Goal: Task Accomplishment & Management: Use online tool/utility

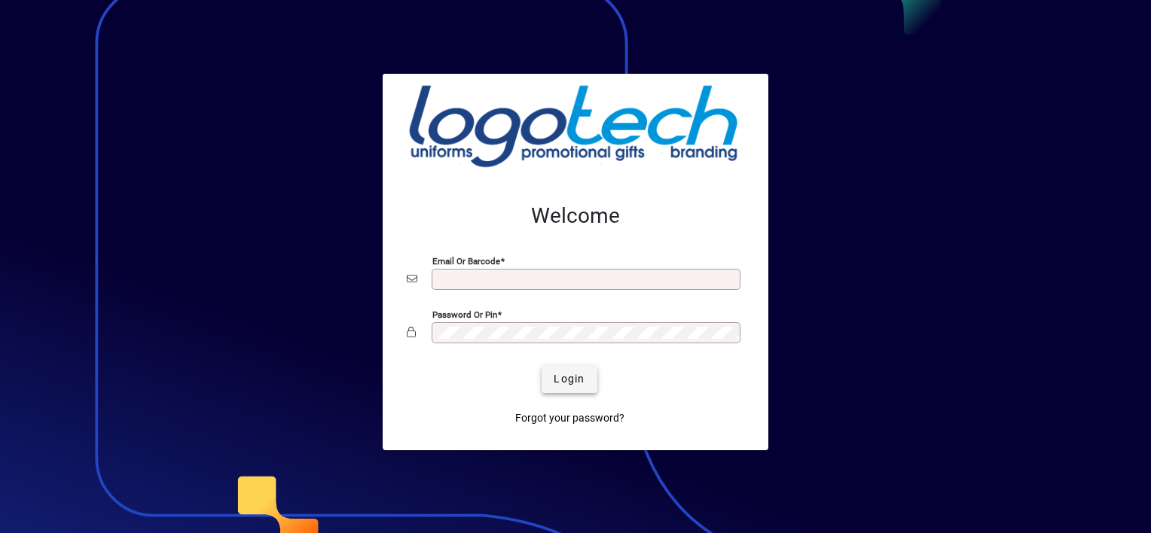
type input "**********"
click at [575, 377] on span "Login" at bounding box center [569, 379] width 31 height 16
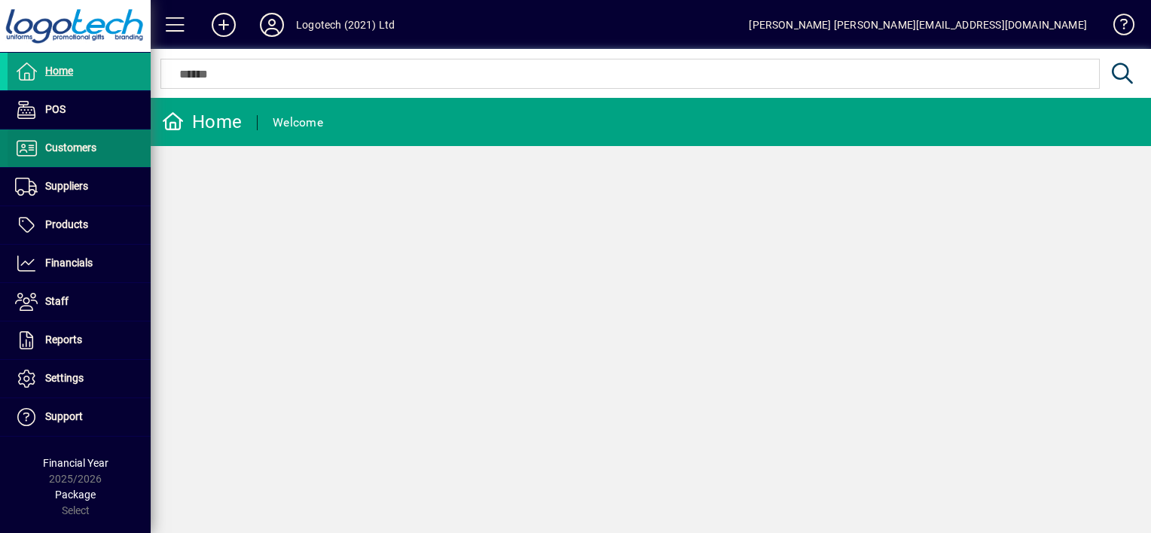
click at [90, 147] on span "Customers" at bounding box center [70, 148] width 51 height 12
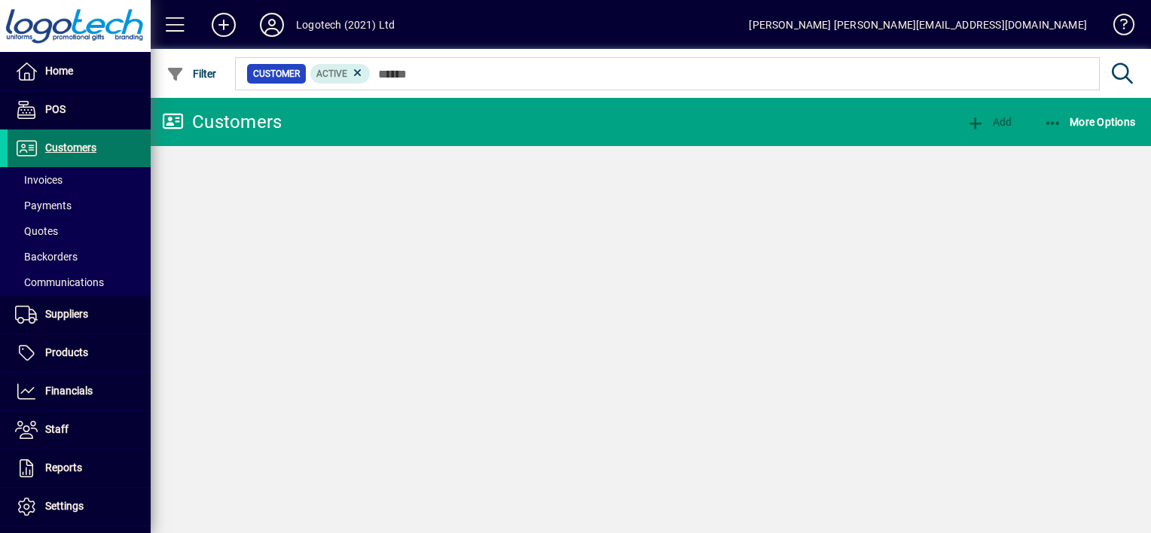
click at [90, 147] on span "Customers" at bounding box center [70, 148] width 51 height 12
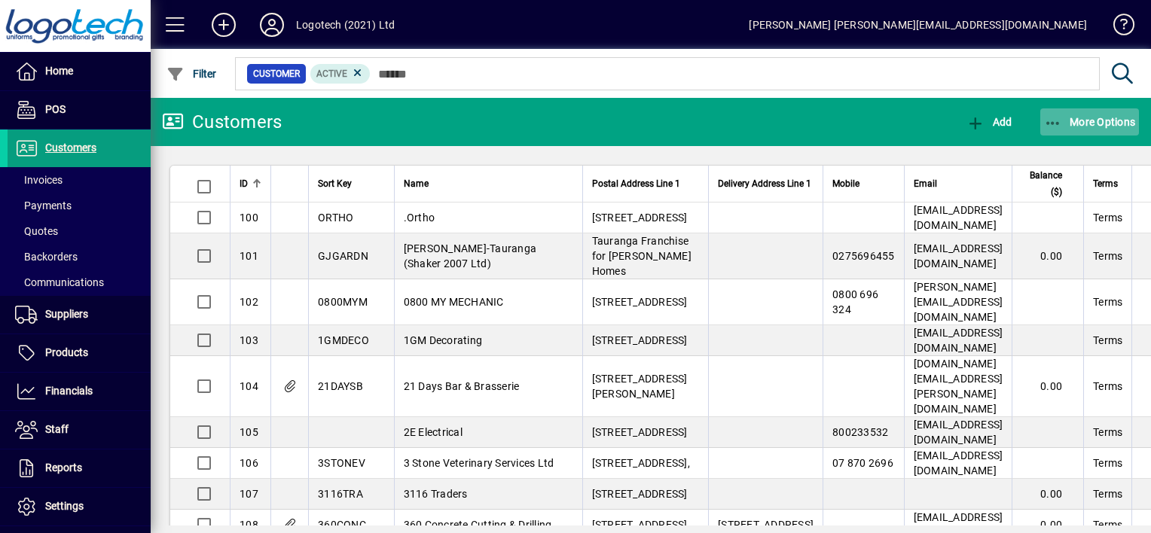
click at [1057, 117] on icon "button" at bounding box center [1053, 123] width 19 height 15
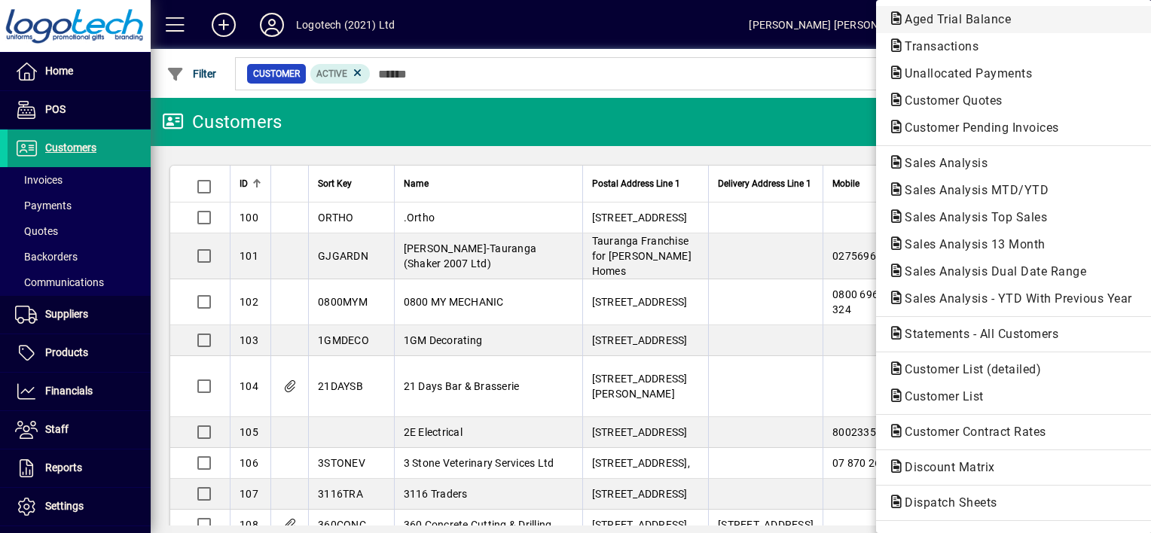
click at [944, 20] on span "Aged Trial Balance" at bounding box center [953, 19] width 130 height 14
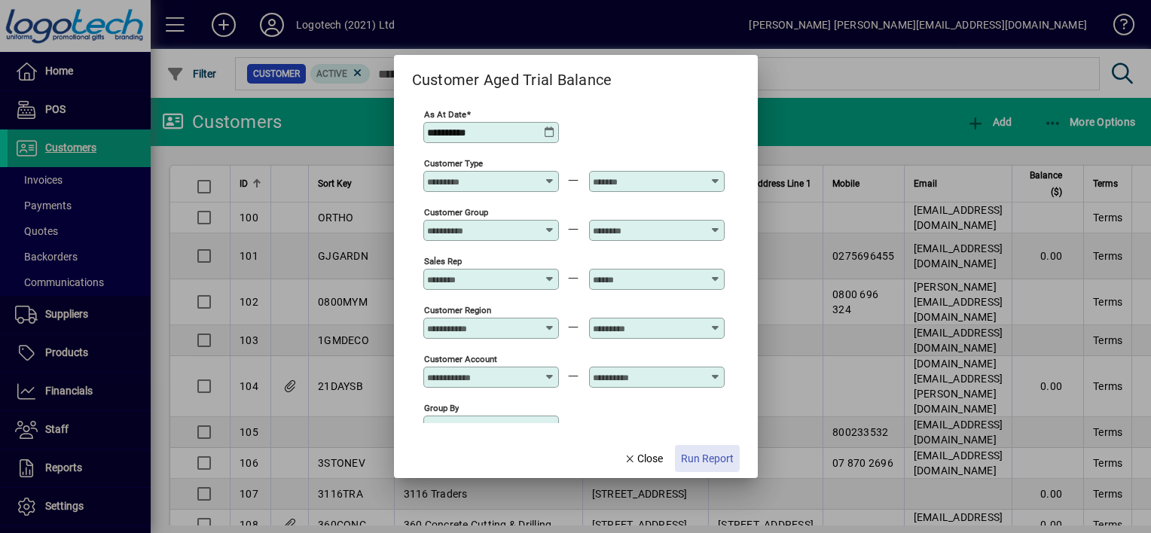
click at [703, 458] on span "Run Report" at bounding box center [707, 459] width 53 height 16
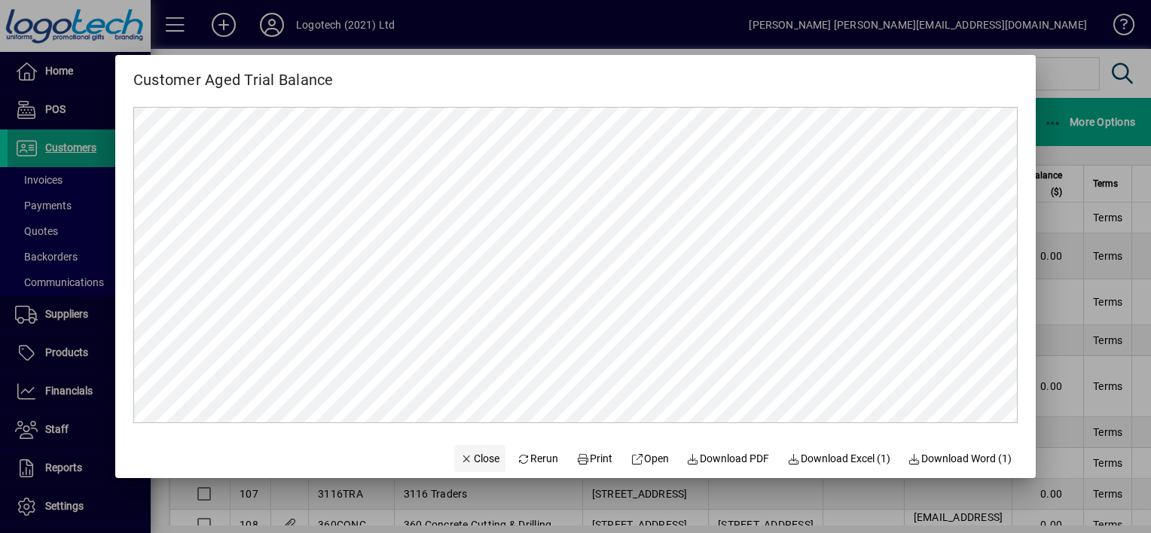
click at [471, 455] on span "Close" at bounding box center [479, 459] width 39 height 16
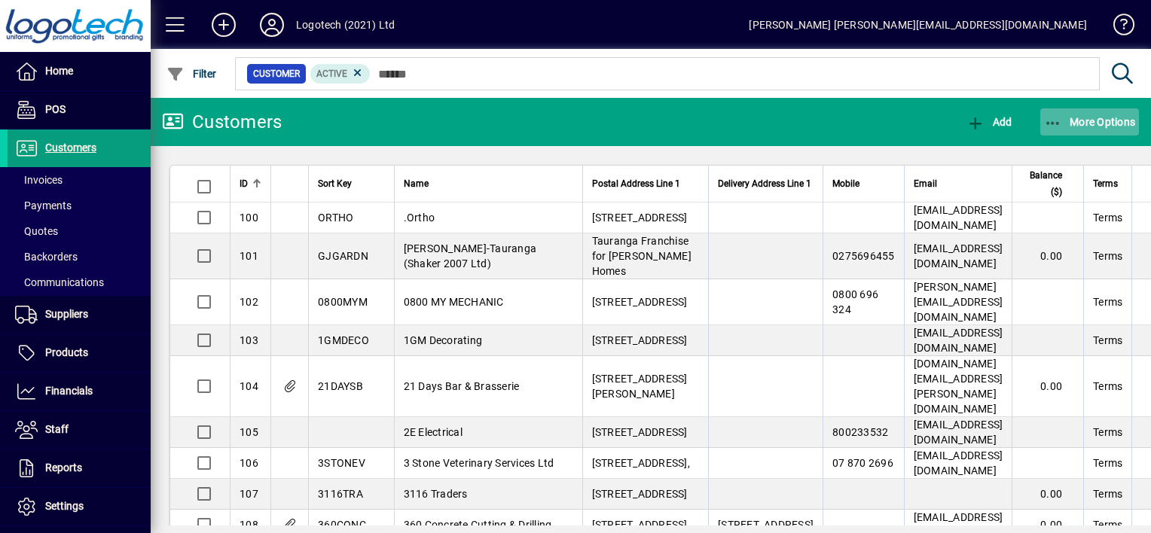
click at [1048, 122] on icon "button" at bounding box center [1053, 123] width 19 height 15
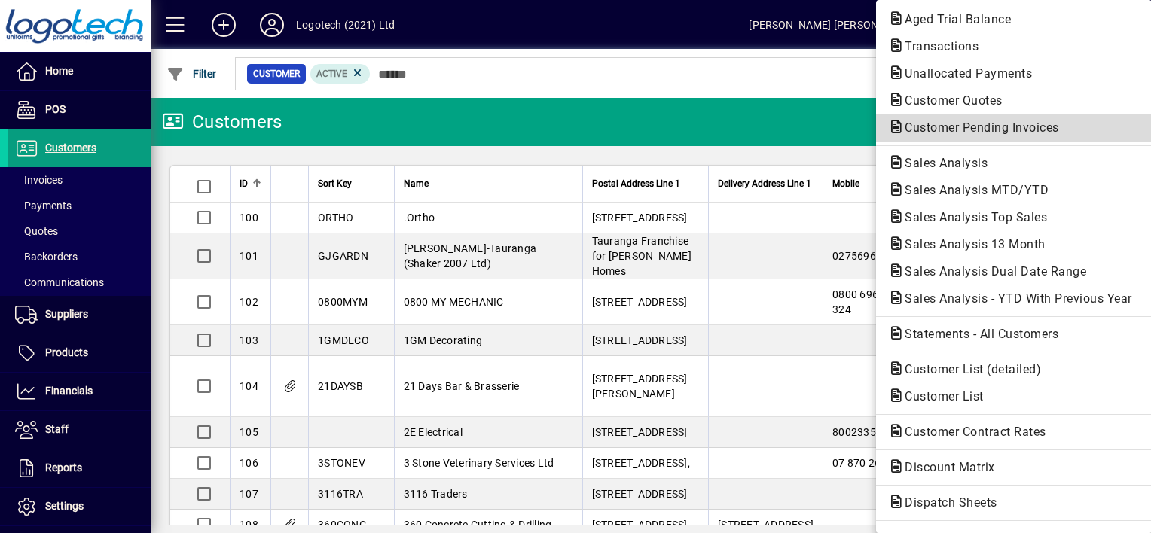
click at [947, 127] on span "Customer Pending Invoices" at bounding box center [977, 128] width 178 height 14
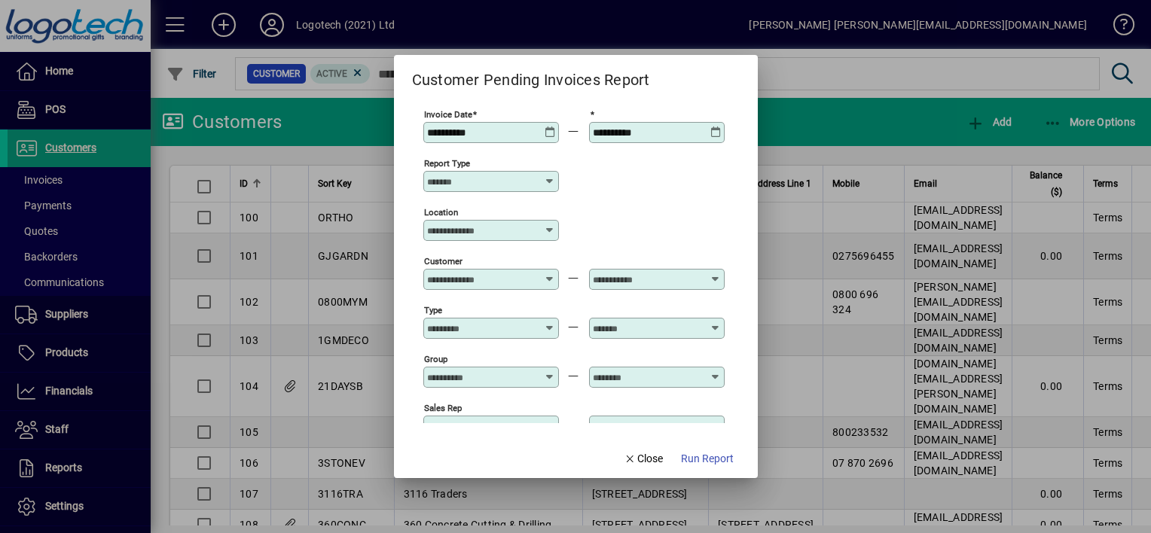
click at [547, 127] on icon at bounding box center [550, 127] width 11 height 0
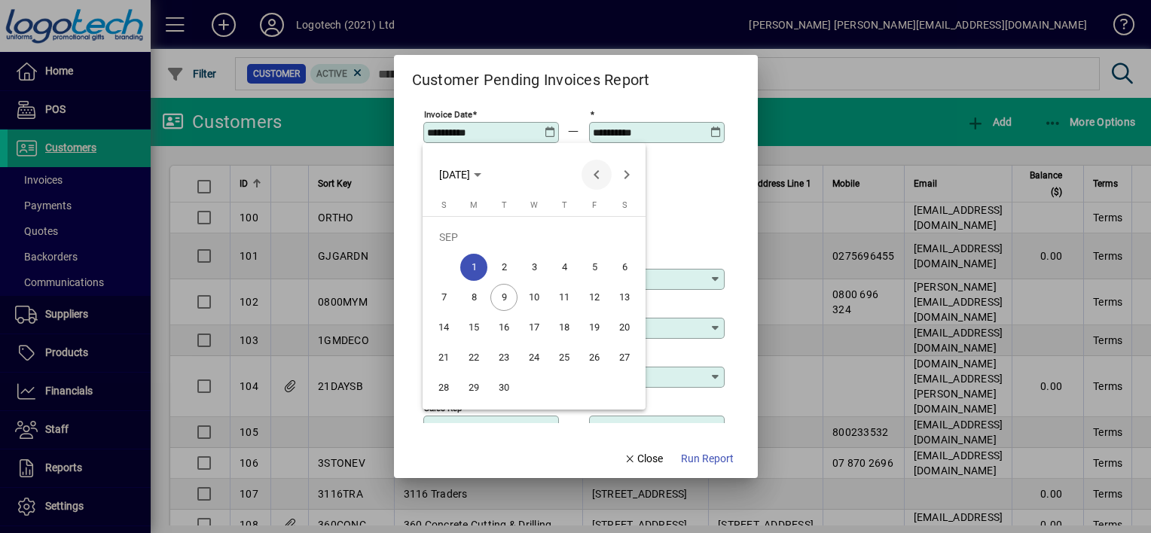
click at [593, 176] on span "Previous month" at bounding box center [596, 175] width 30 height 30
click at [449, 265] on span "3" at bounding box center [443, 267] width 27 height 27
type input "**********"
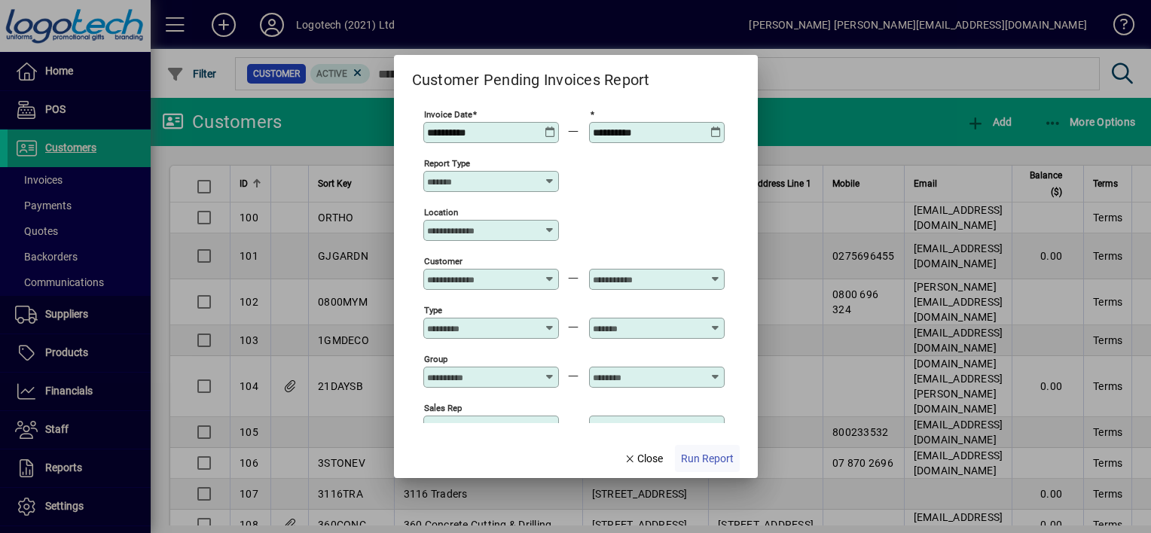
click at [691, 458] on span "Run Report" at bounding box center [707, 459] width 53 height 16
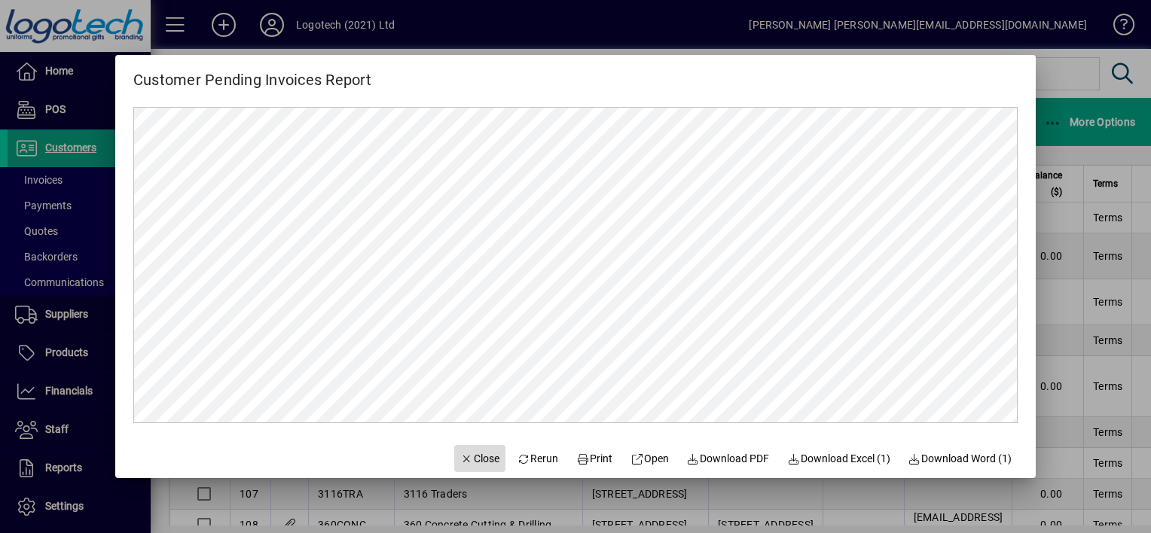
click at [462, 461] on span "Close" at bounding box center [479, 459] width 39 height 16
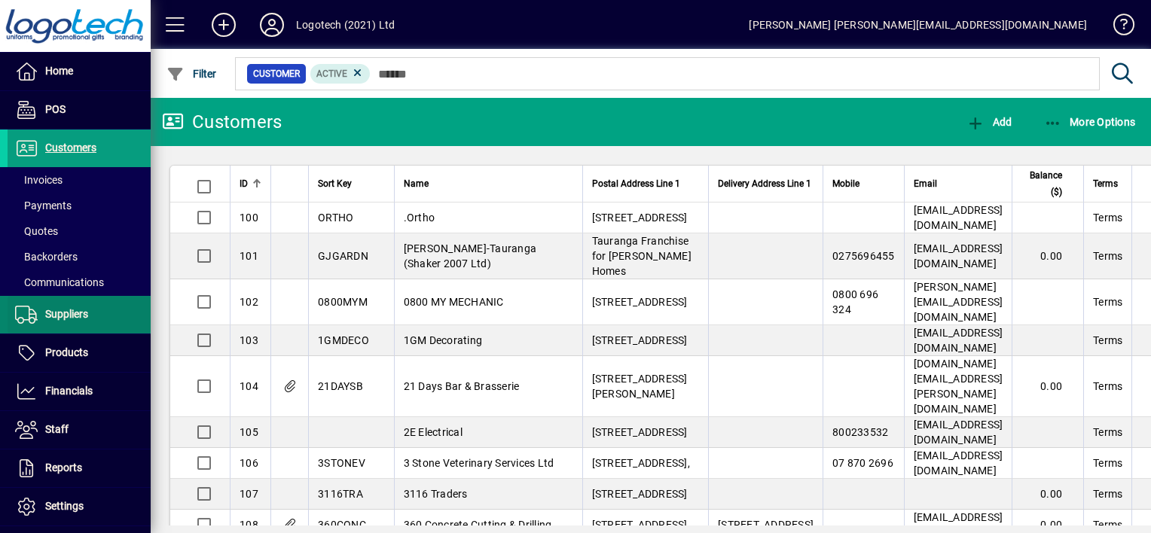
click at [72, 309] on span "Suppliers" at bounding box center [66, 314] width 43 height 12
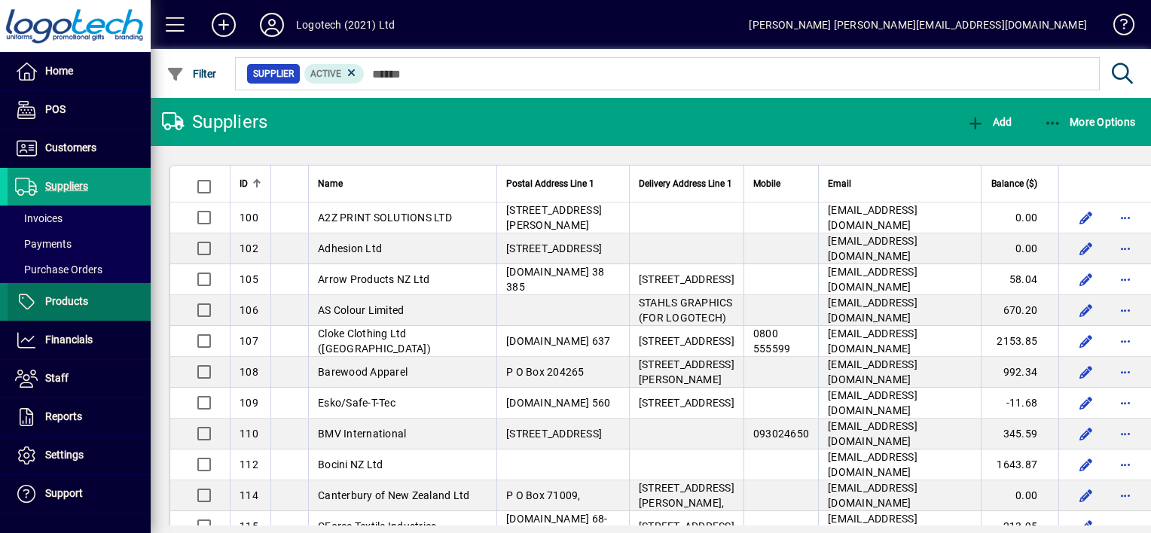
click at [81, 298] on span "Products" at bounding box center [66, 301] width 43 height 12
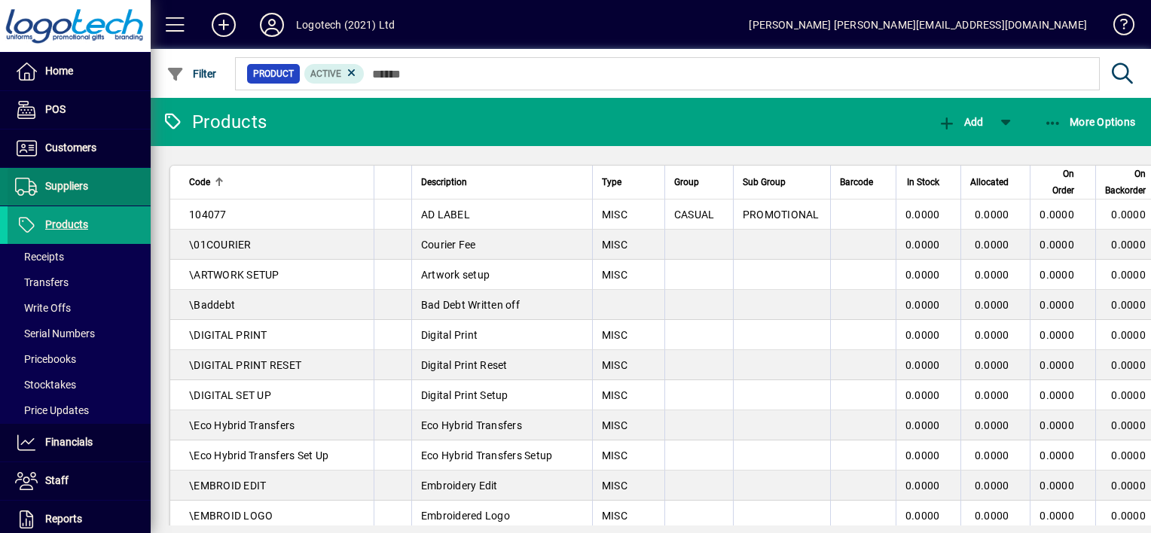
click at [66, 178] on span "Suppliers" at bounding box center [48, 187] width 81 height 18
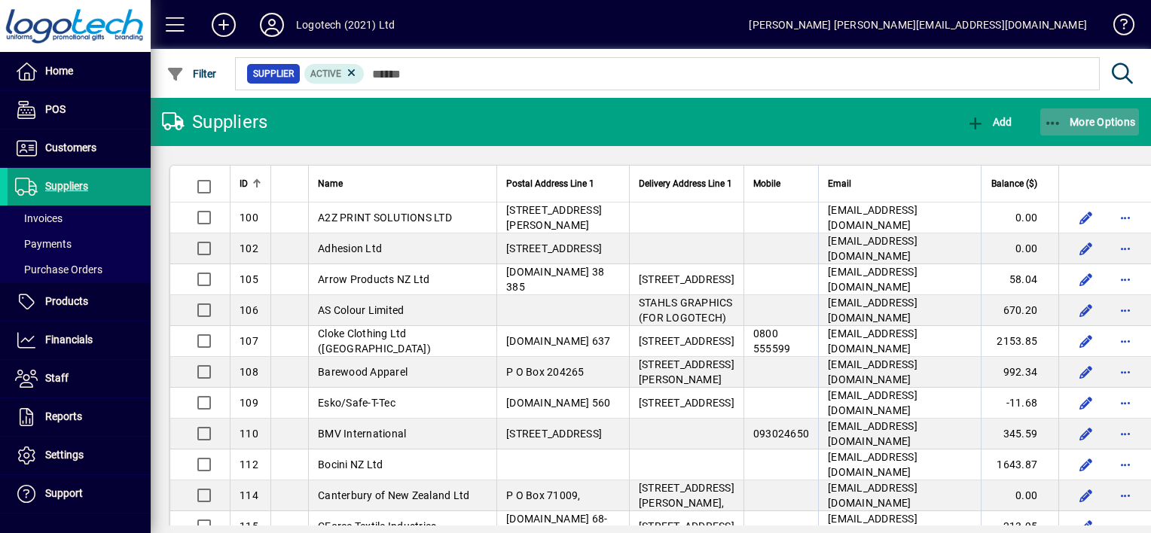
click at [1060, 119] on icon "button" at bounding box center [1053, 123] width 19 height 15
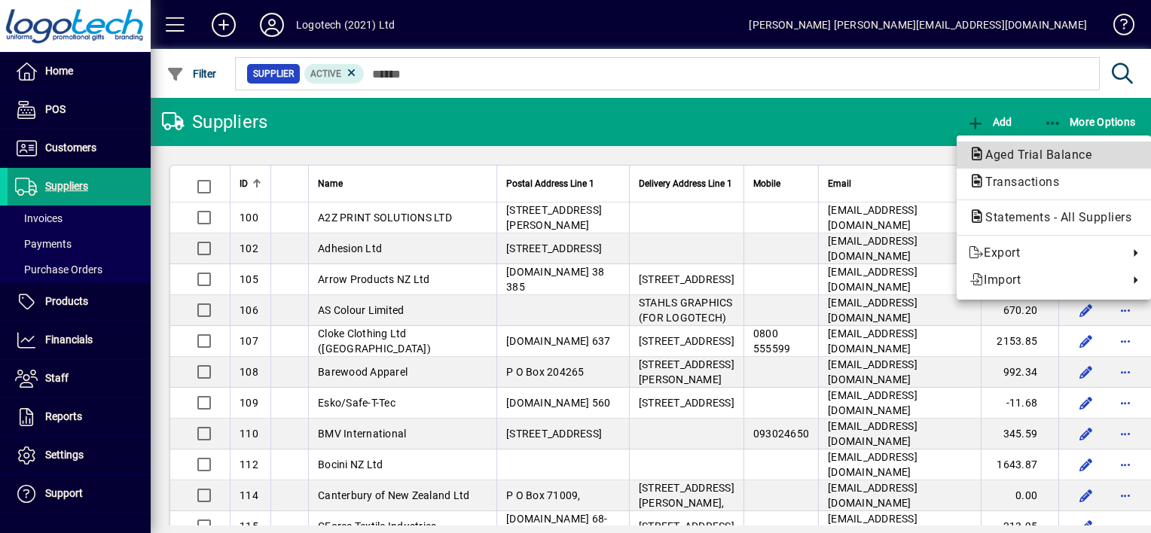
click at [1002, 152] on span "Aged Trial Balance" at bounding box center [1034, 155] width 130 height 14
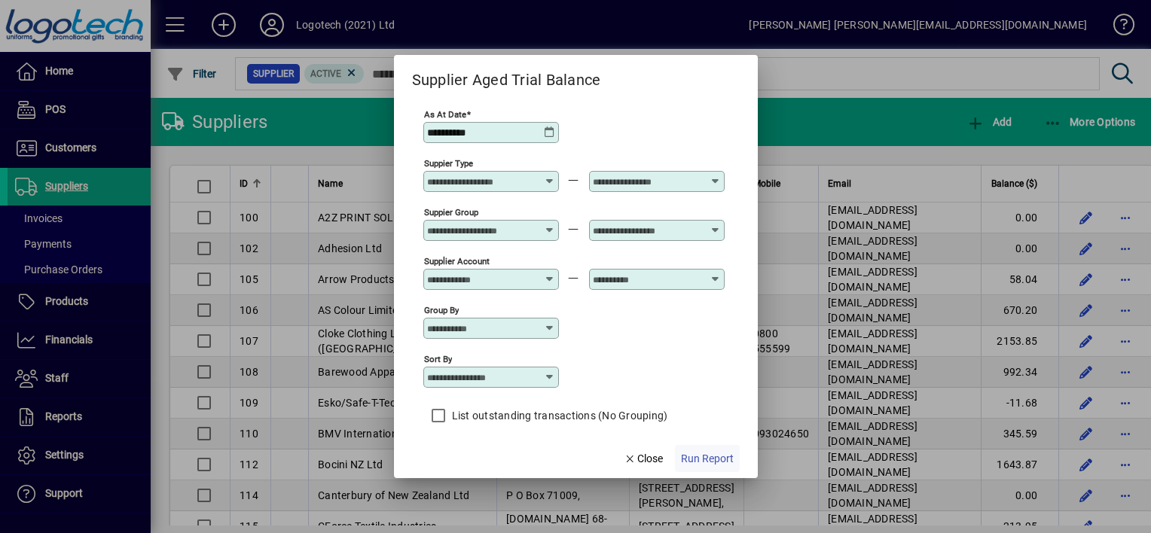
click at [726, 455] on span "Run Report" at bounding box center [707, 459] width 53 height 16
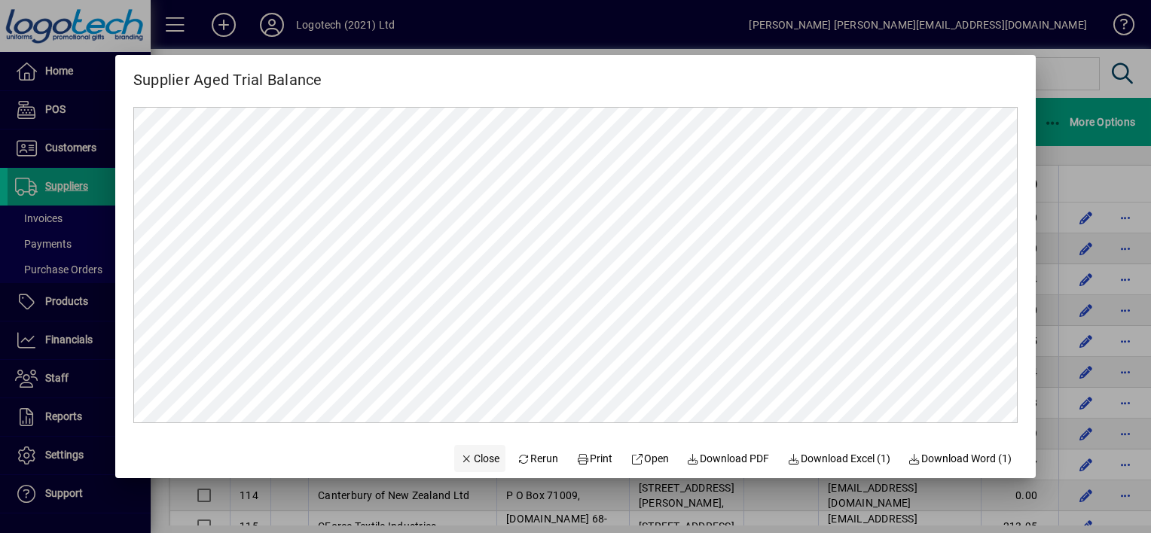
click at [475, 458] on span "Close" at bounding box center [479, 459] width 39 height 16
